Goal: Check status: Check status

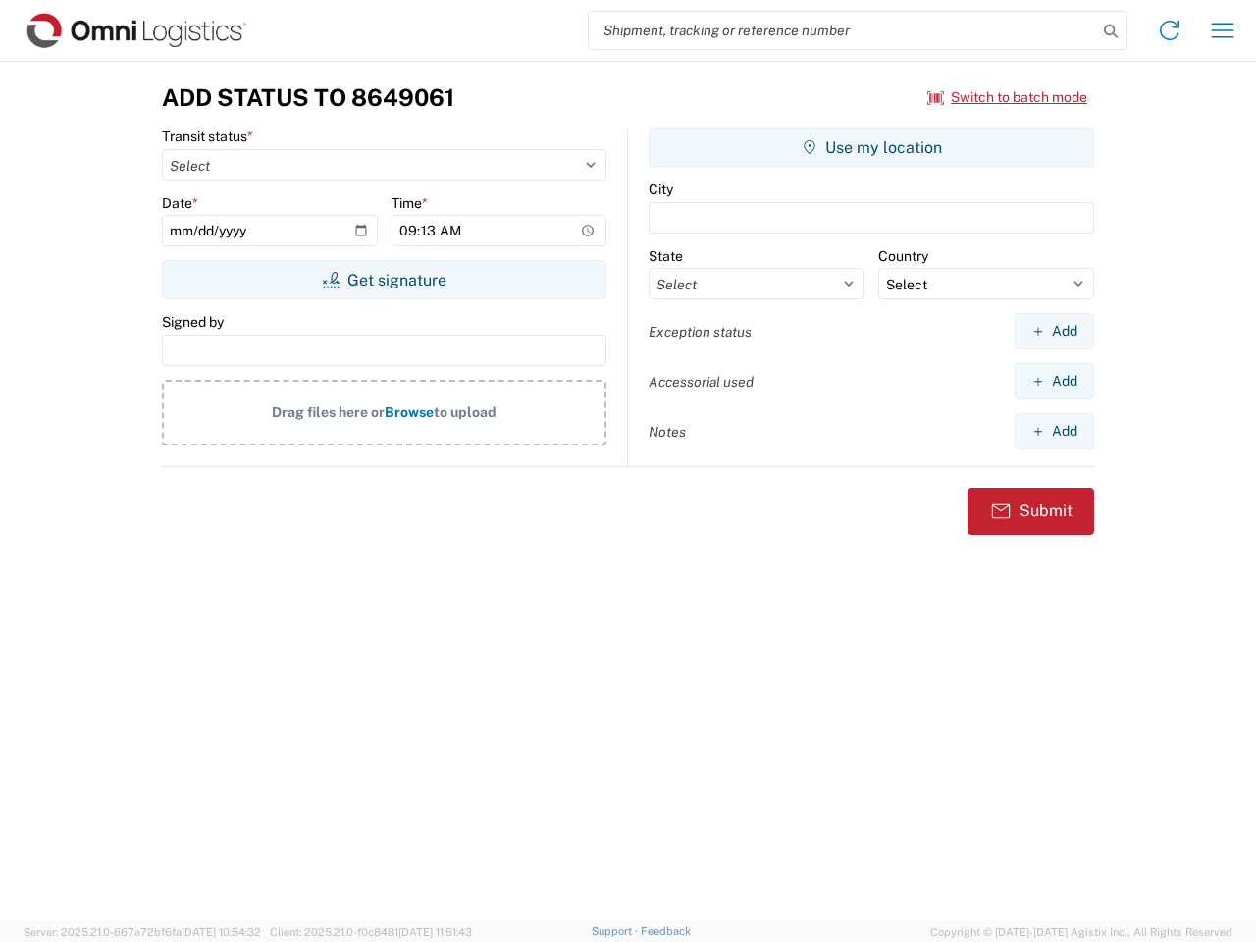
click at [843, 30] on input "search" at bounding box center [843, 30] width 508 height 37
click at [1110, 31] on icon at bounding box center [1110, 31] width 27 height 27
click at [1169, 30] on icon at bounding box center [1168, 30] width 31 height 31
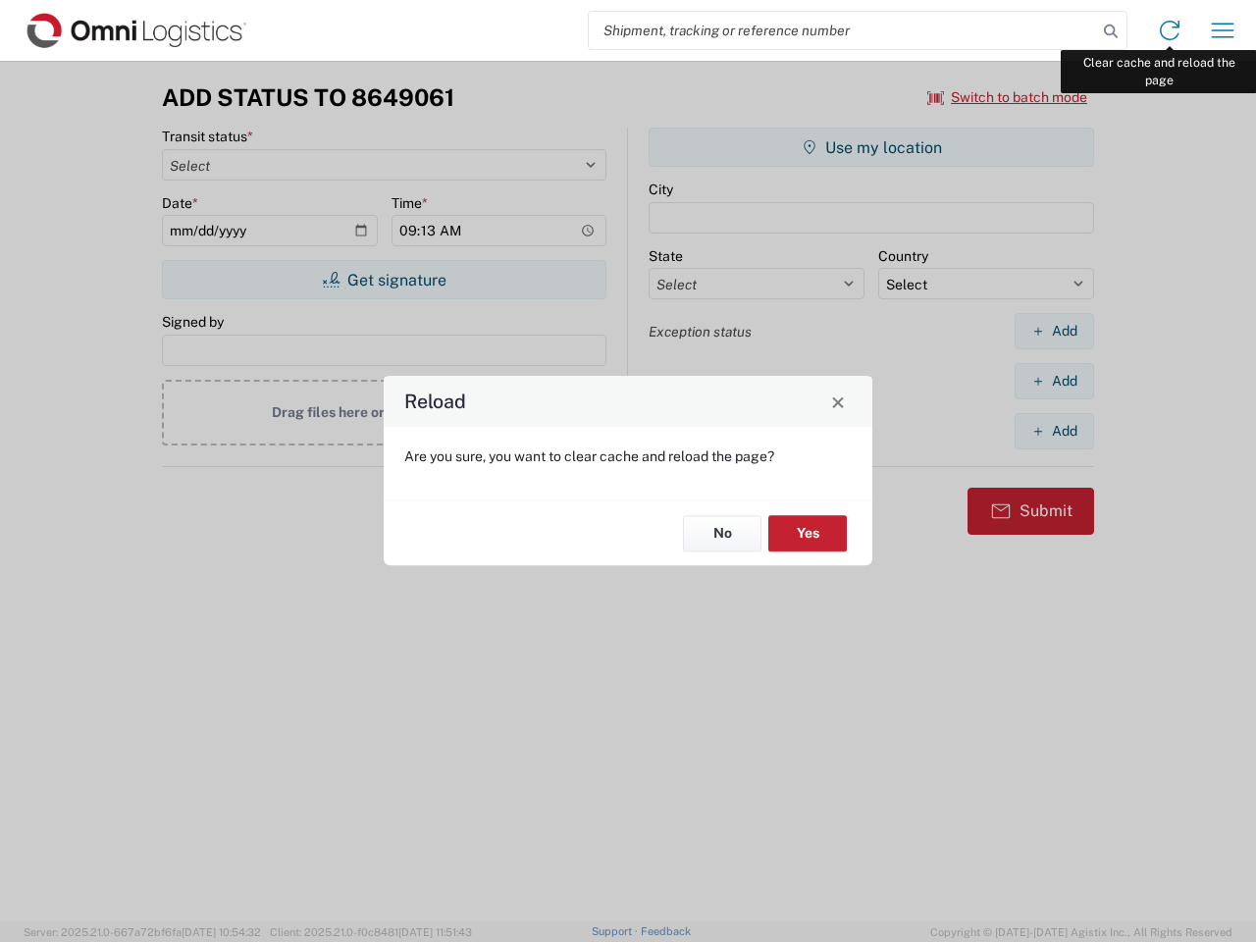
click at [1222, 30] on div "Reload Are you sure, you want to clear cache and reload the page? No Yes" at bounding box center [628, 471] width 1256 height 942
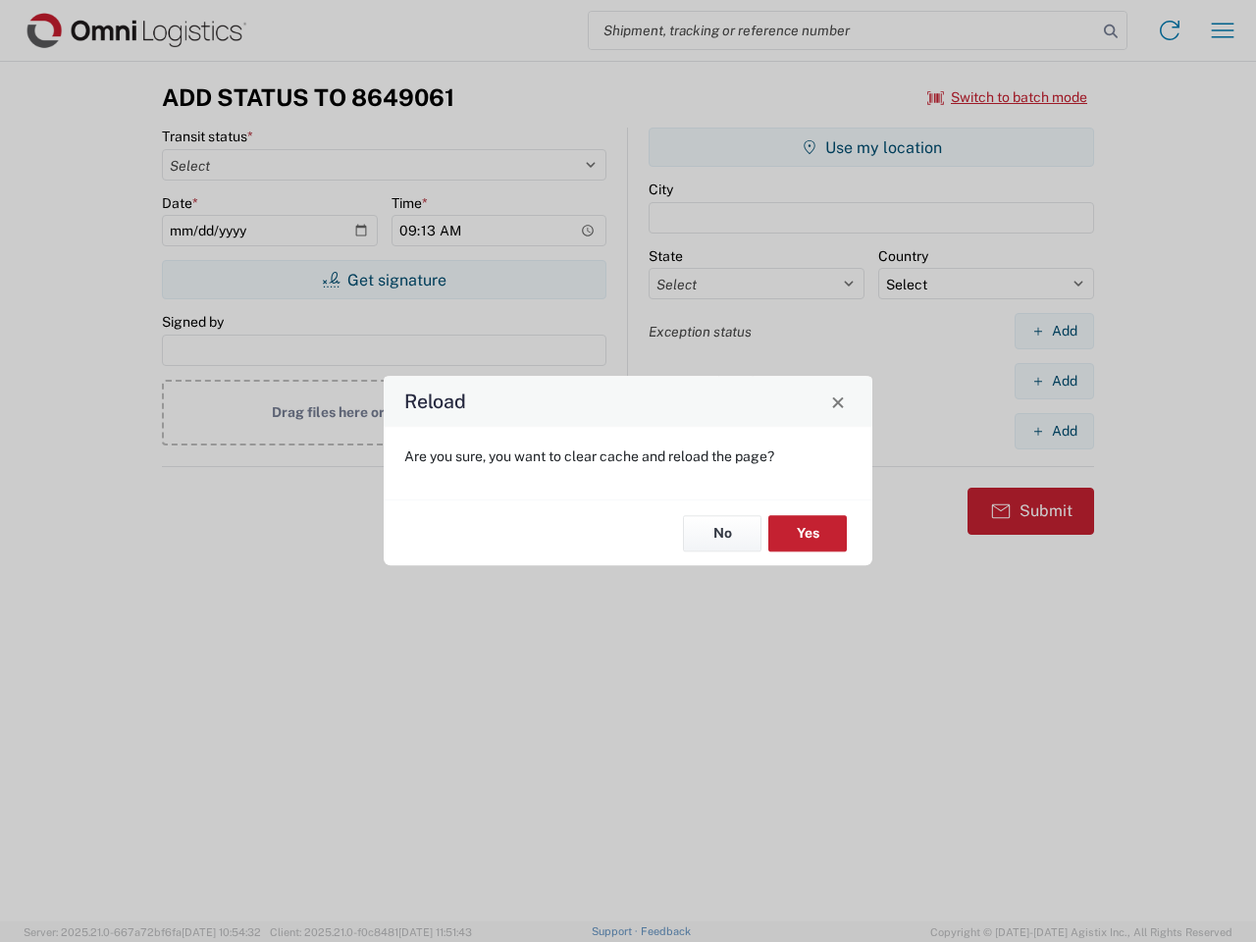
click at [1007, 97] on div "Reload Are you sure, you want to clear cache and reload the page? No Yes" at bounding box center [628, 471] width 1256 height 942
click at [384, 280] on div "Reload Are you sure, you want to clear cache and reload the page? No Yes" at bounding box center [628, 471] width 1256 height 942
click at [871, 147] on div "Reload Are you sure, you want to clear cache and reload the page? No Yes" at bounding box center [628, 471] width 1256 height 942
click at [1053, 331] on div "Reload Are you sure, you want to clear cache and reload the page? No Yes" at bounding box center [628, 471] width 1256 height 942
click at [1053, 381] on div "Reload Are you sure, you want to clear cache and reload the page? No Yes" at bounding box center [628, 471] width 1256 height 942
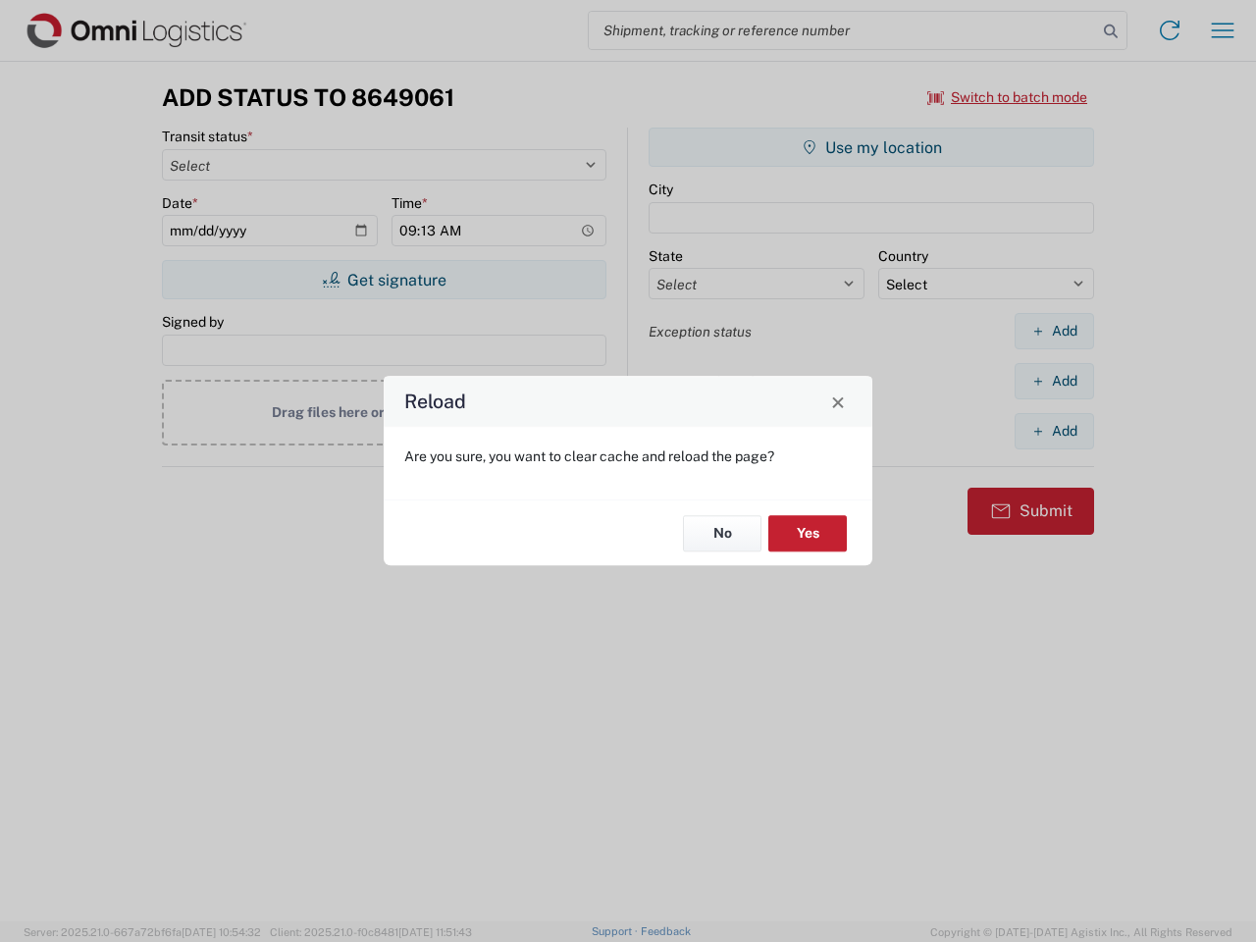
click at [1053, 431] on div "Reload Are you sure, you want to clear cache and reload the page? No Yes" at bounding box center [628, 471] width 1256 height 942
